Goal: Task Accomplishment & Management: Use online tool/utility

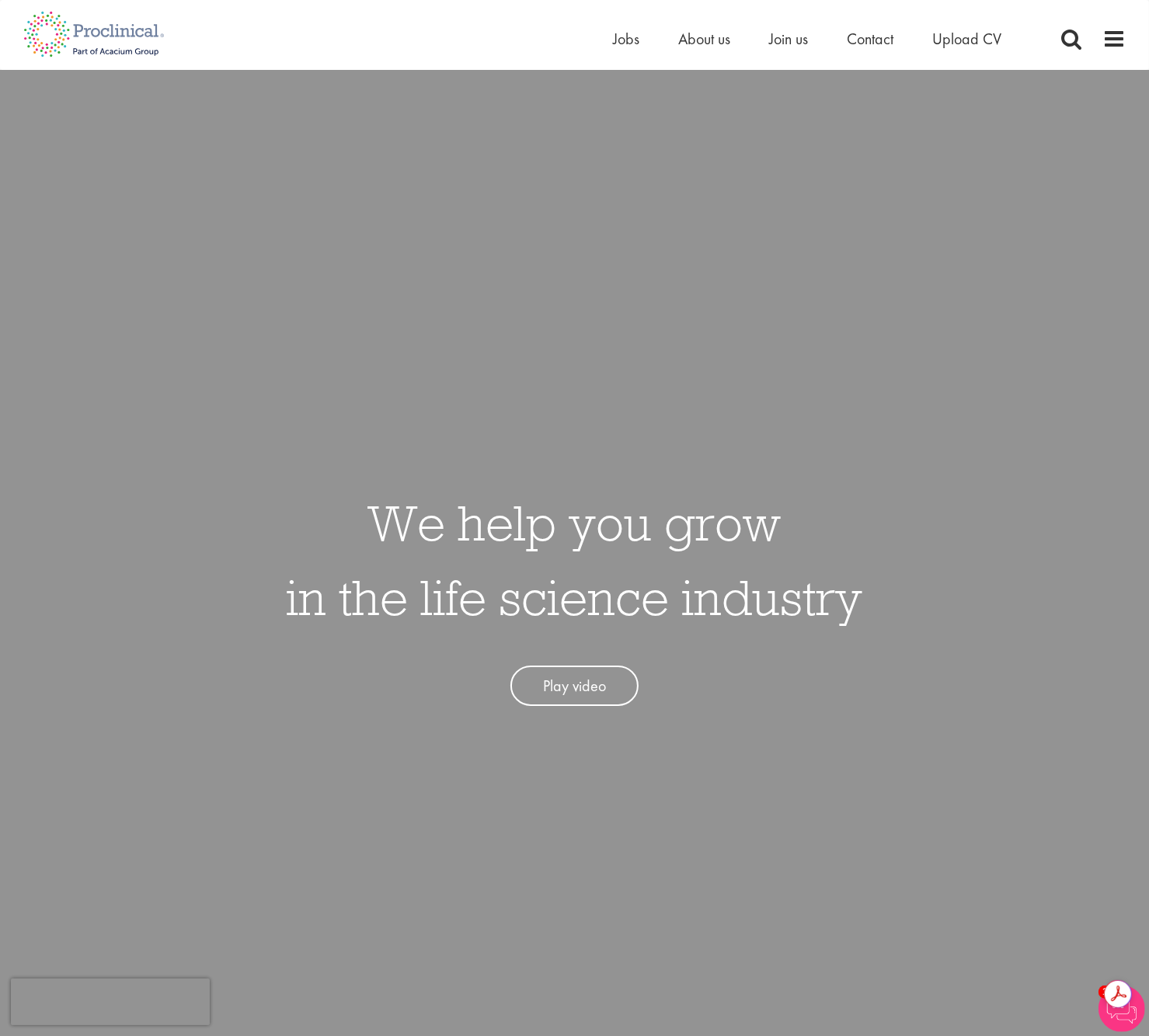
click at [627, 49] on li "Jobs" at bounding box center [626, 39] width 26 height 24
click at [626, 40] on span "Jobs" at bounding box center [626, 39] width 26 height 20
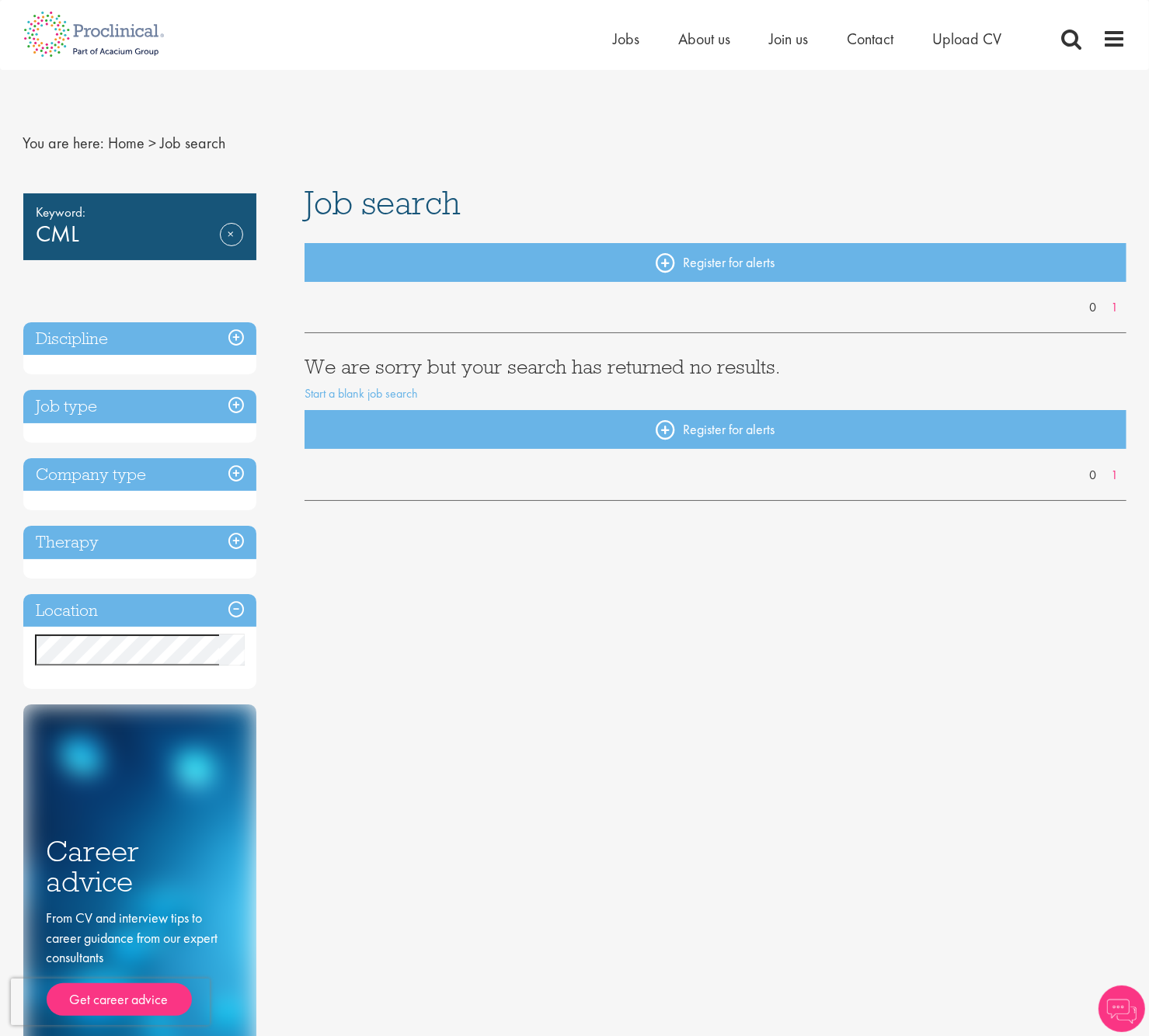
click at [235, 407] on h3 "Job type" at bounding box center [140, 407] width 233 height 34
click at [242, 408] on h3 "Job type" at bounding box center [140, 407] width 233 height 34
click at [230, 231] on link "Remove" at bounding box center [232, 246] width 24 height 45
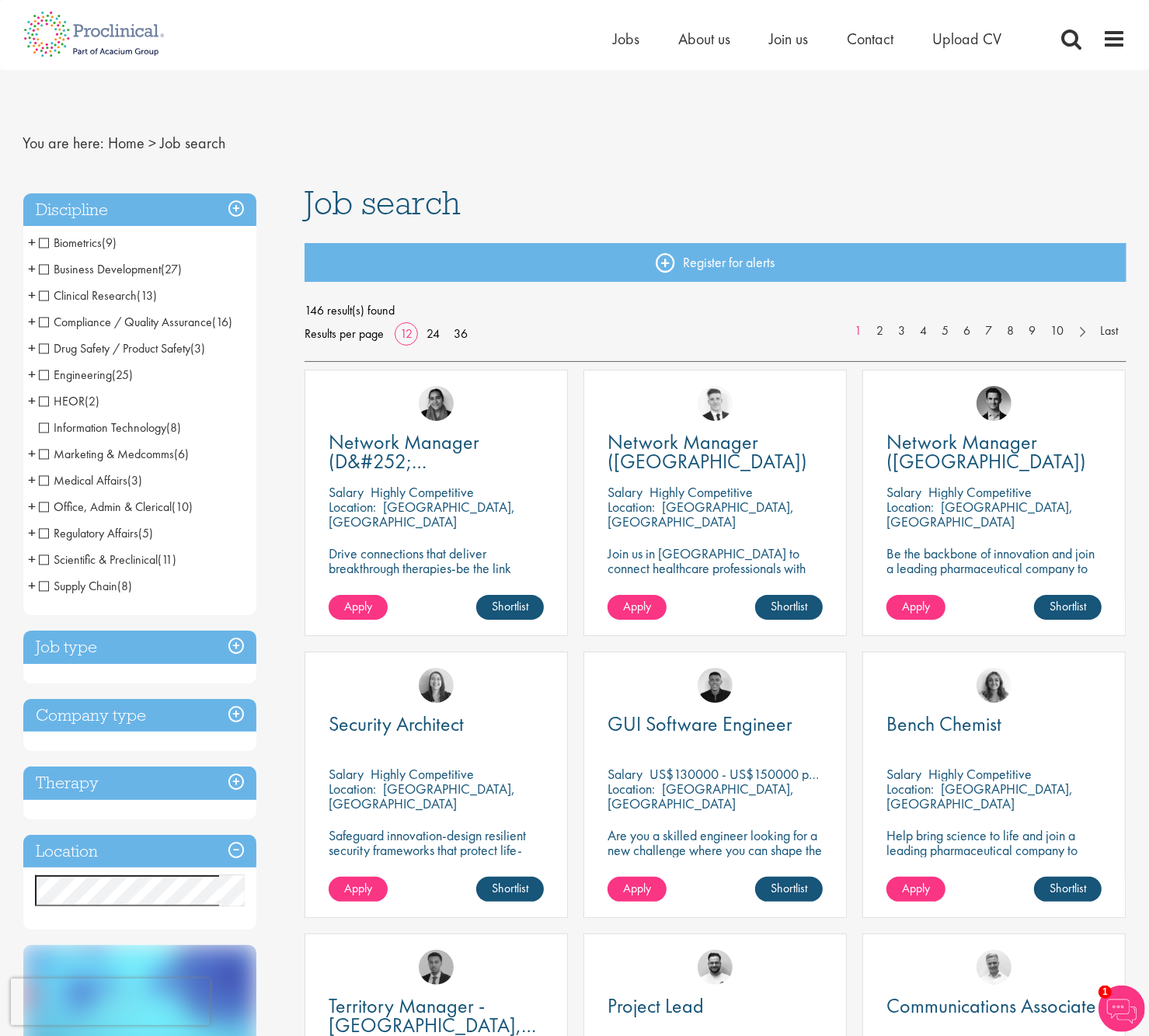
click at [50, 294] on span "Clinical Research" at bounding box center [88, 296] width 98 height 16
